Goal: Task Accomplishment & Management: Complete application form

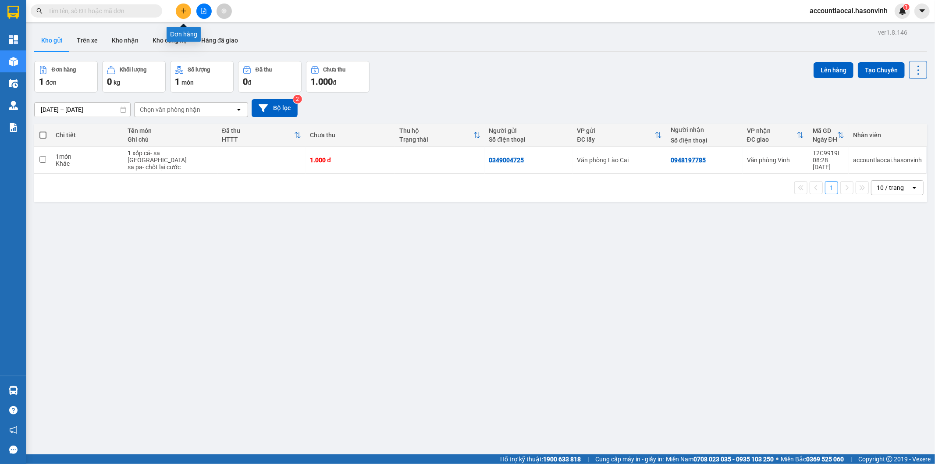
click at [187, 7] on button at bounding box center [183, 11] width 15 height 15
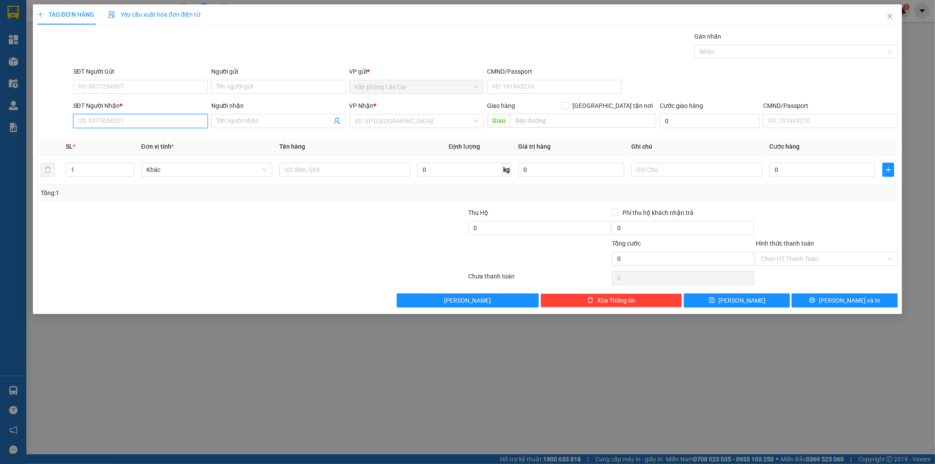
click at [150, 119] on input "SĐT Người Nhận *" at bounding box center [140, 121] width 135 height 14
click at [102, 139] on div "0384570944 - c lý" at bounding box center [140, 139] width 124 height 10
type input "0384570944"
type input "c lý"
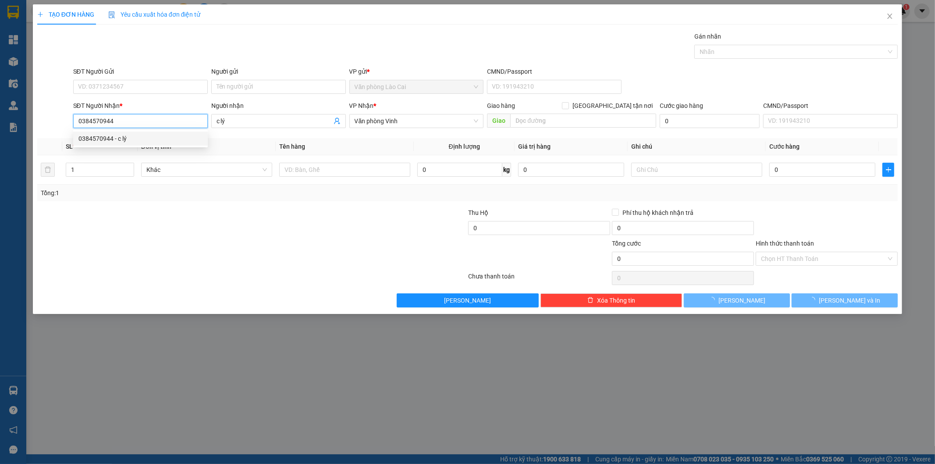
type input "210.000"
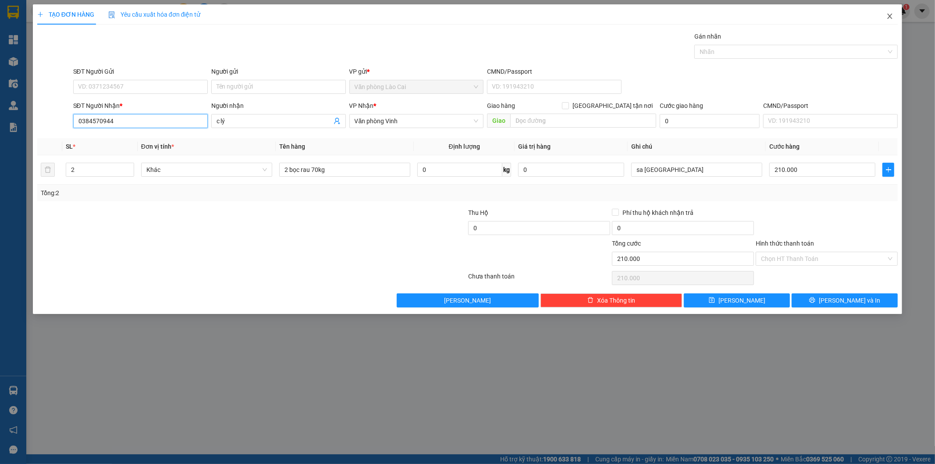
type input "0384570944"
click at [890, 16] on icon "close" at bounding box center [889, 16] width 5 height 5
